Goal: Information Seeking & Learning: Understand process/instructions

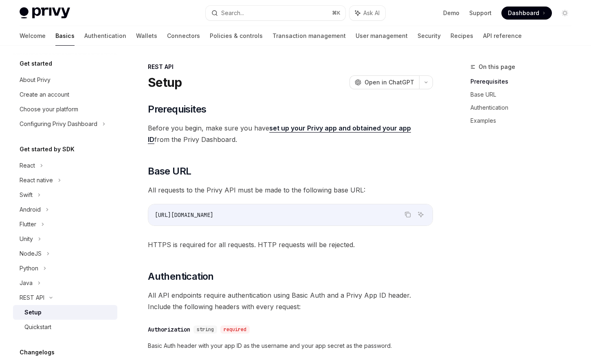
scroll to position [83, 0]
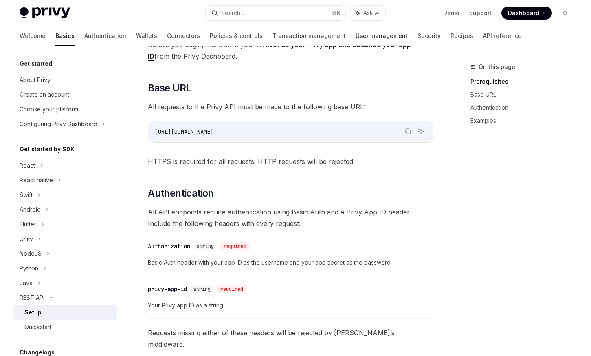
click at [356, 37] on link "User management" at bounding box center [382, 36] width 52 height 20
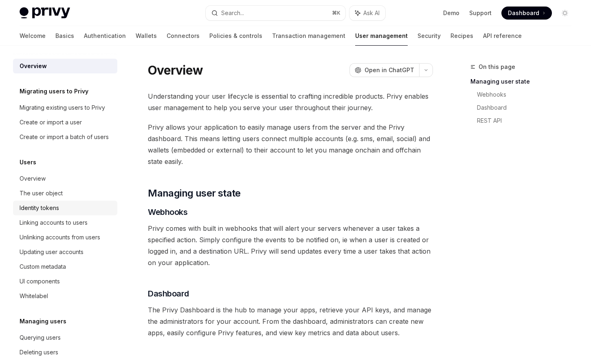
click at [84, 205] on div "Identity tokens" at bounding box center [66, 208] width 93 height 10
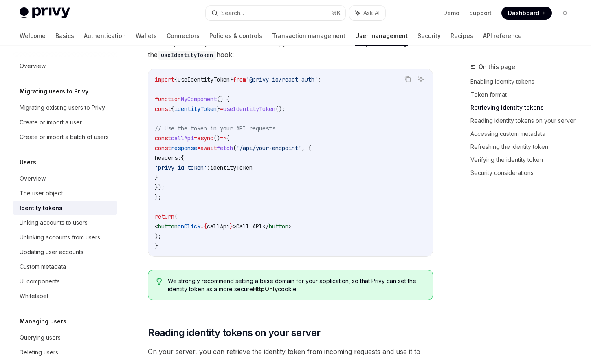
scroll to position [790, 0]
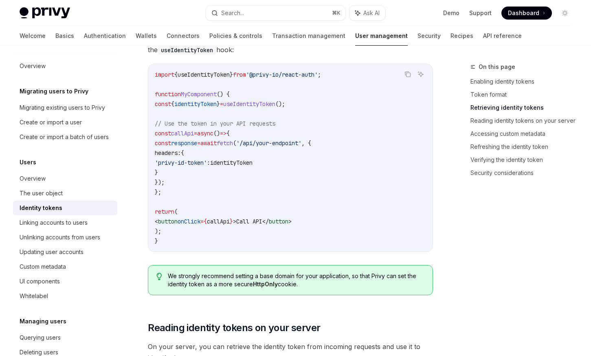
click at [68, 213] on link "Identity tokens" at bounding box center [65, 207] width 104 height 15
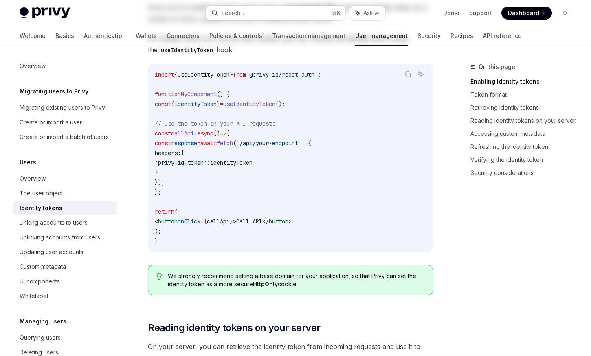
scroll to position [0, 0]
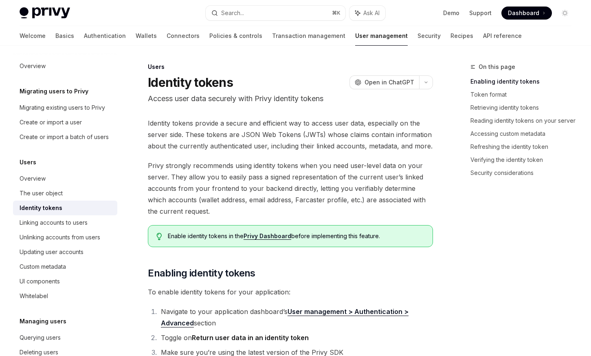
type textarea "*"
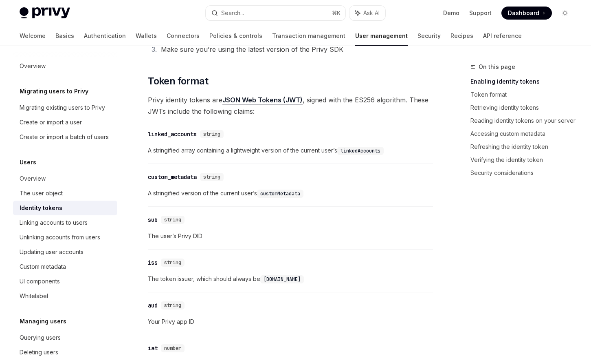
scroll to position [304, 0]
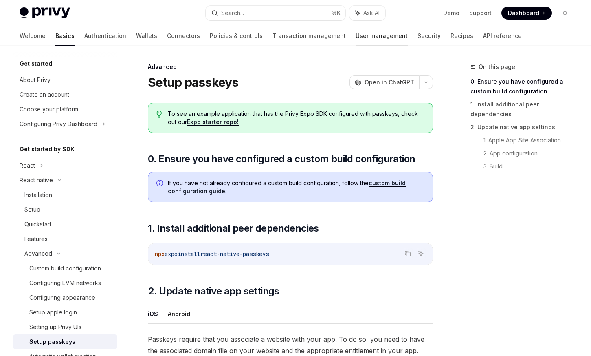
click at [356, 37] on link "User management" at bounding box center [382, 36] width 52 height 20
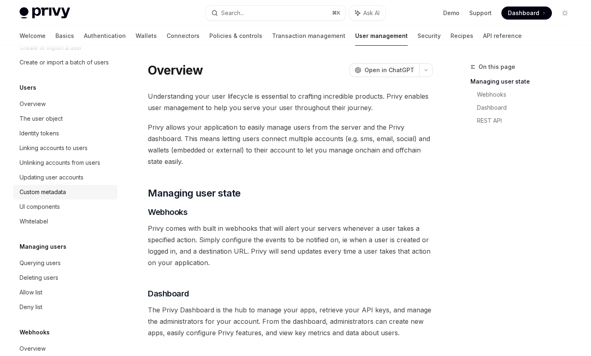
scroll to position [76, 0]
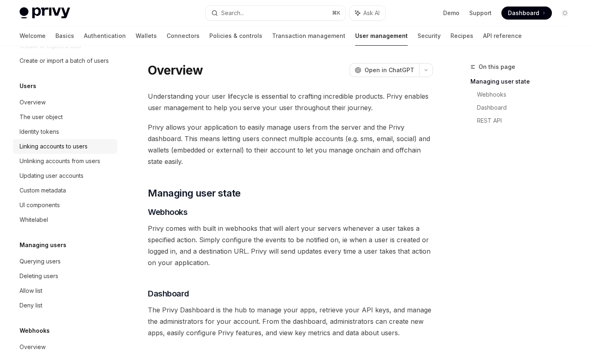
click at [87, 140] on link "Linking accounts to users" at bounding box center [65, 146] width 104 height 15
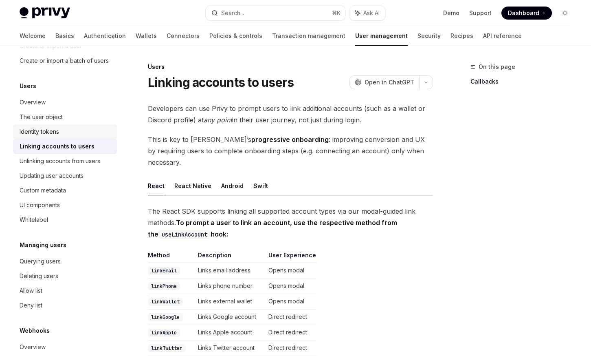
click at [83, 137] on link "Identity tokens" at bounding box center [65, 131] width 104 height 15
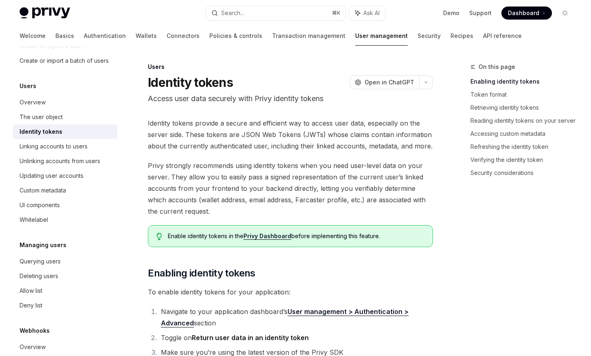
type textarea "*"
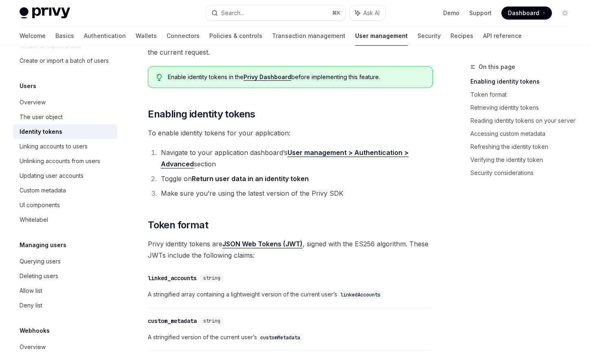
scroll to position [159, 0]
